Goal: Find specific fact

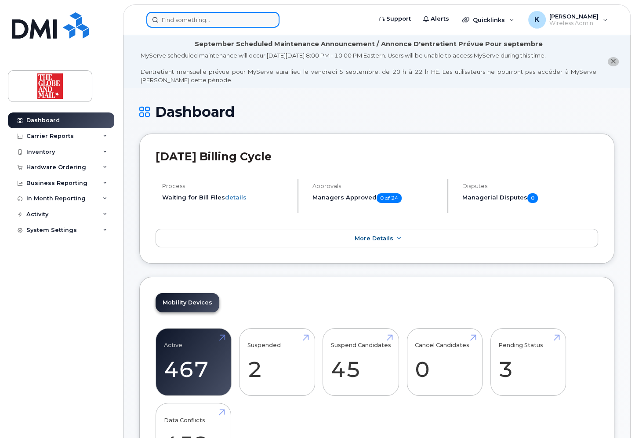
click at [186, 22] on input at bounding box center [212, 20] width 133 height 16
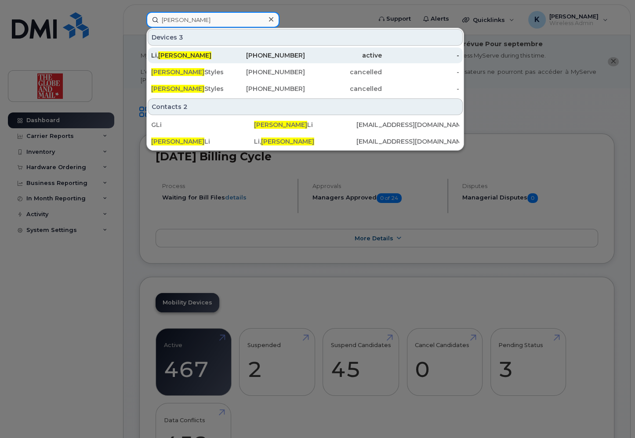
type input "george"
click at [214, 55] on div "Li, George" at bounding box center [189, 55] width 77 height 9
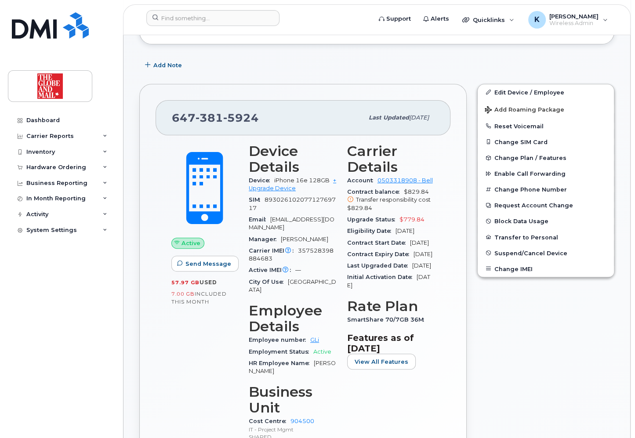
scroll to position [211, 0]
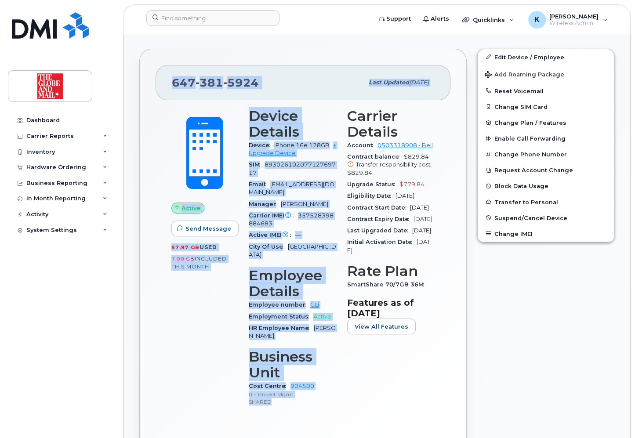
drag, startPoint x: 275, startPoint y: 382, endPoint x: 164, endPoint y: 81, distance: 320.9
click at [164, 81] on div "[PHONE_NUMBER] Last updated [DATE] Active Send Message 57.97 GB  used 7.00 GB  …" at bounding box center [302, 259] width 327 height 421
copy div "[PHONE_NUMBER] Last updated [DATE] Active Send Message 57.97 GB  used 7.00 GB  …"
